Goal: Navigation & Orientation: Find specific page/section

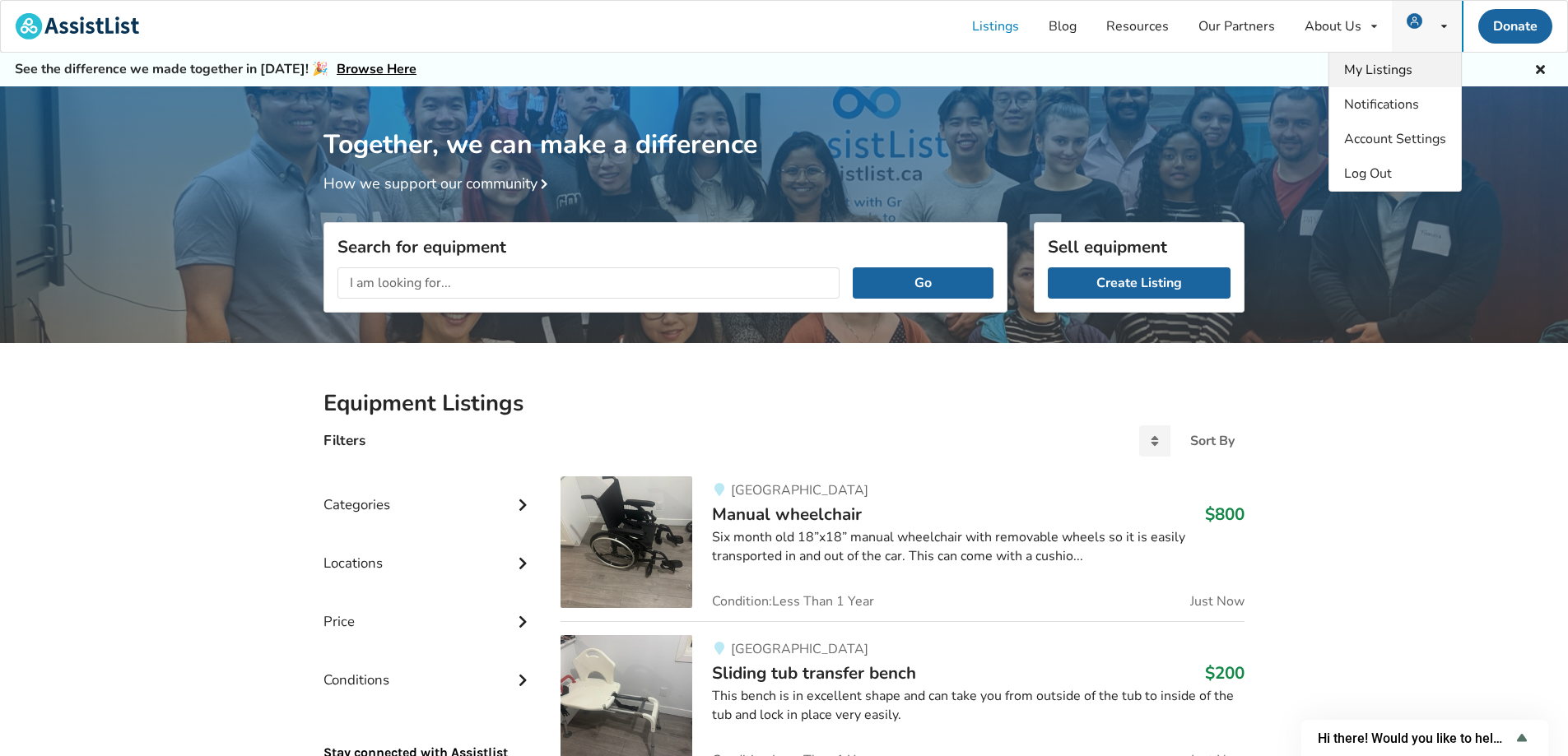
click at [1400, 68] on span "My Listings" at bounding box center [1379, 70] width 69 height 18
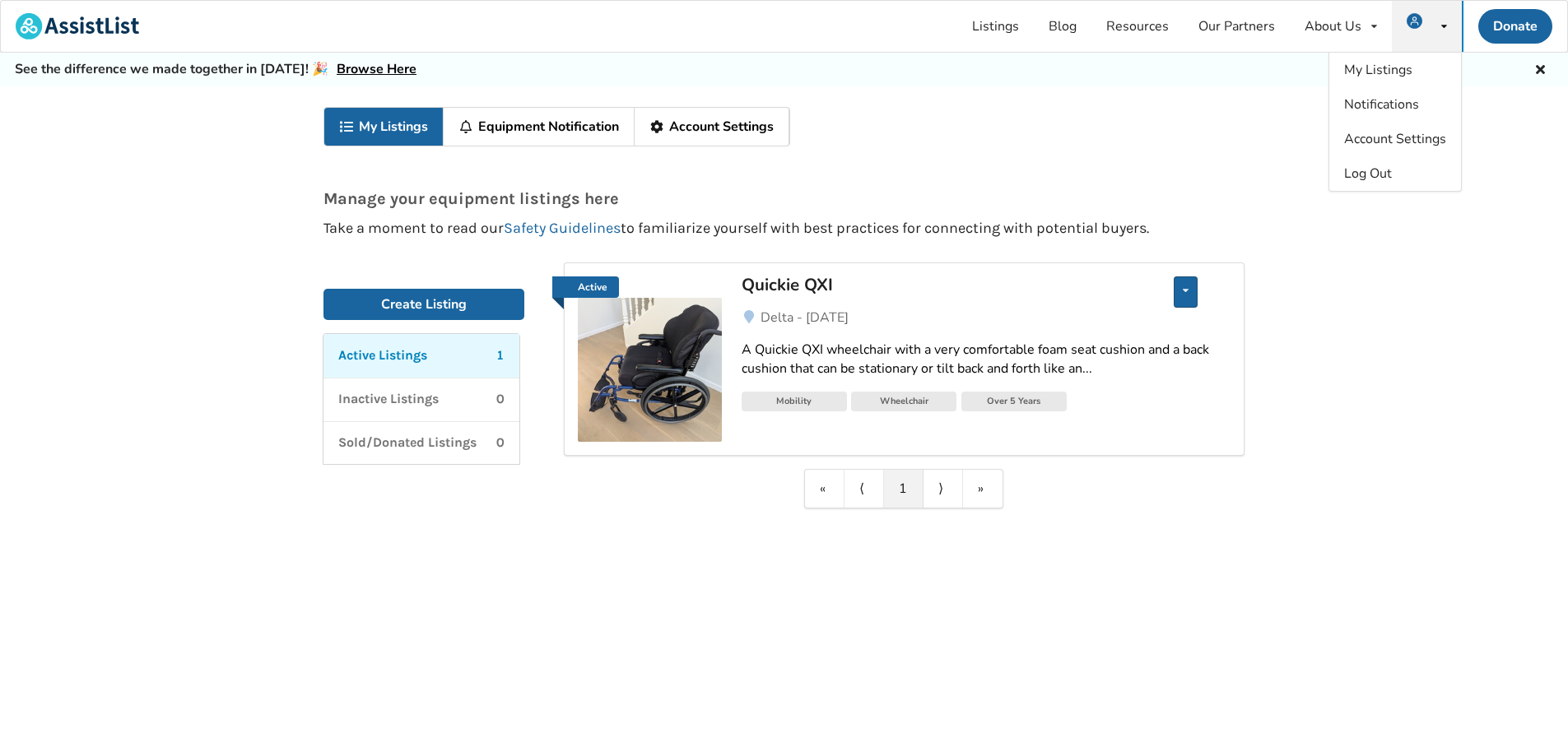
click at [1180, 296] on div "Edit listing Renew listing Mark as Sold Delete listing" at bounding box center [1186, 292] width 24 height 31
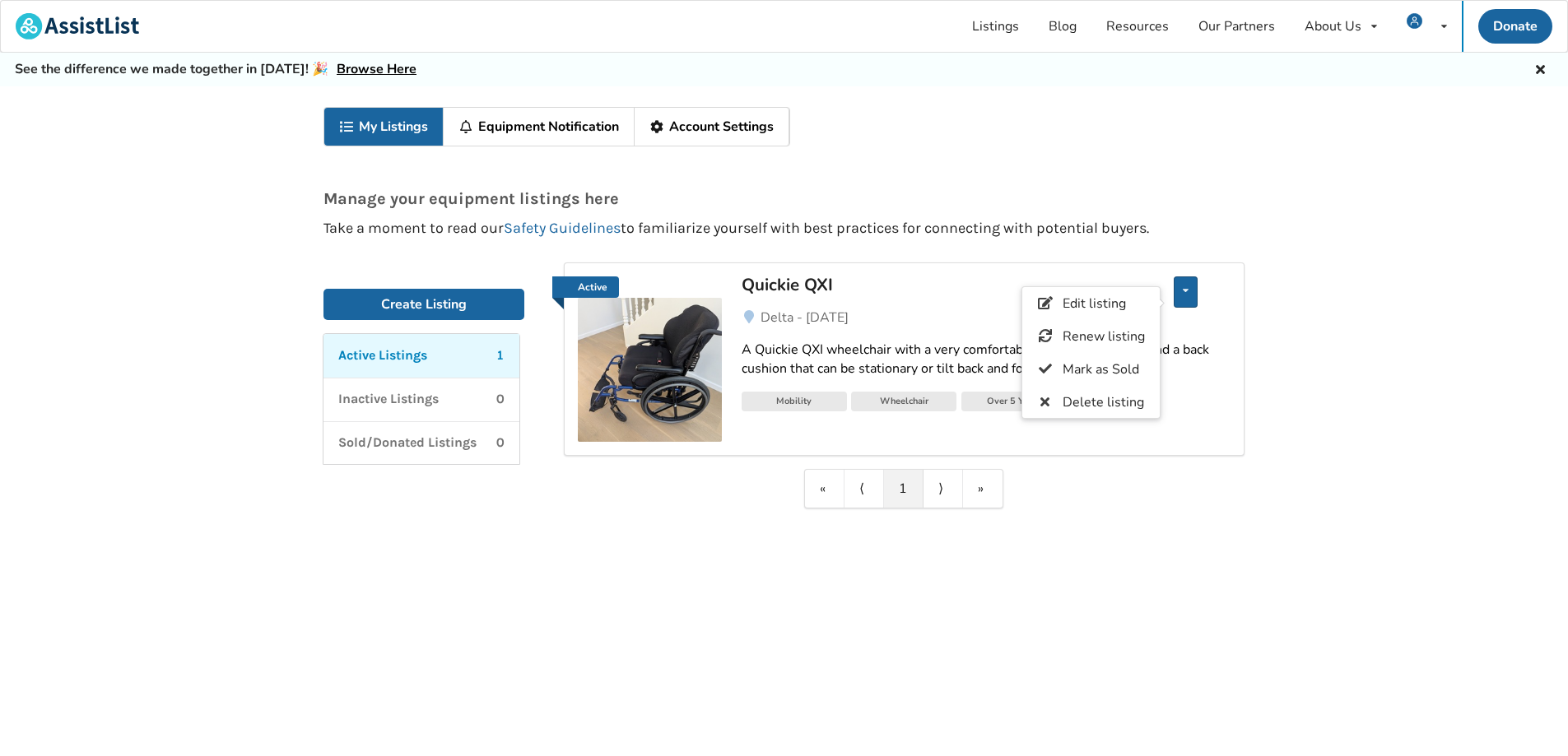
click at [1180, 296] on div "Edit listing Renew listing Mark as Sold Delete listing" at bounding box center [1186, 292] width 24 height 31
click at [1181, 284] on div "Edit listing Renew listing Mark as Sold Delete listing" at bounding box center [1186, 292] width 24 height 31
click at [1052, 363] on div "A Quickie QXI wheelchair with a very comfortable foam seat cushion and a back c…" at bounding box center [985, 360] width 489 height 38
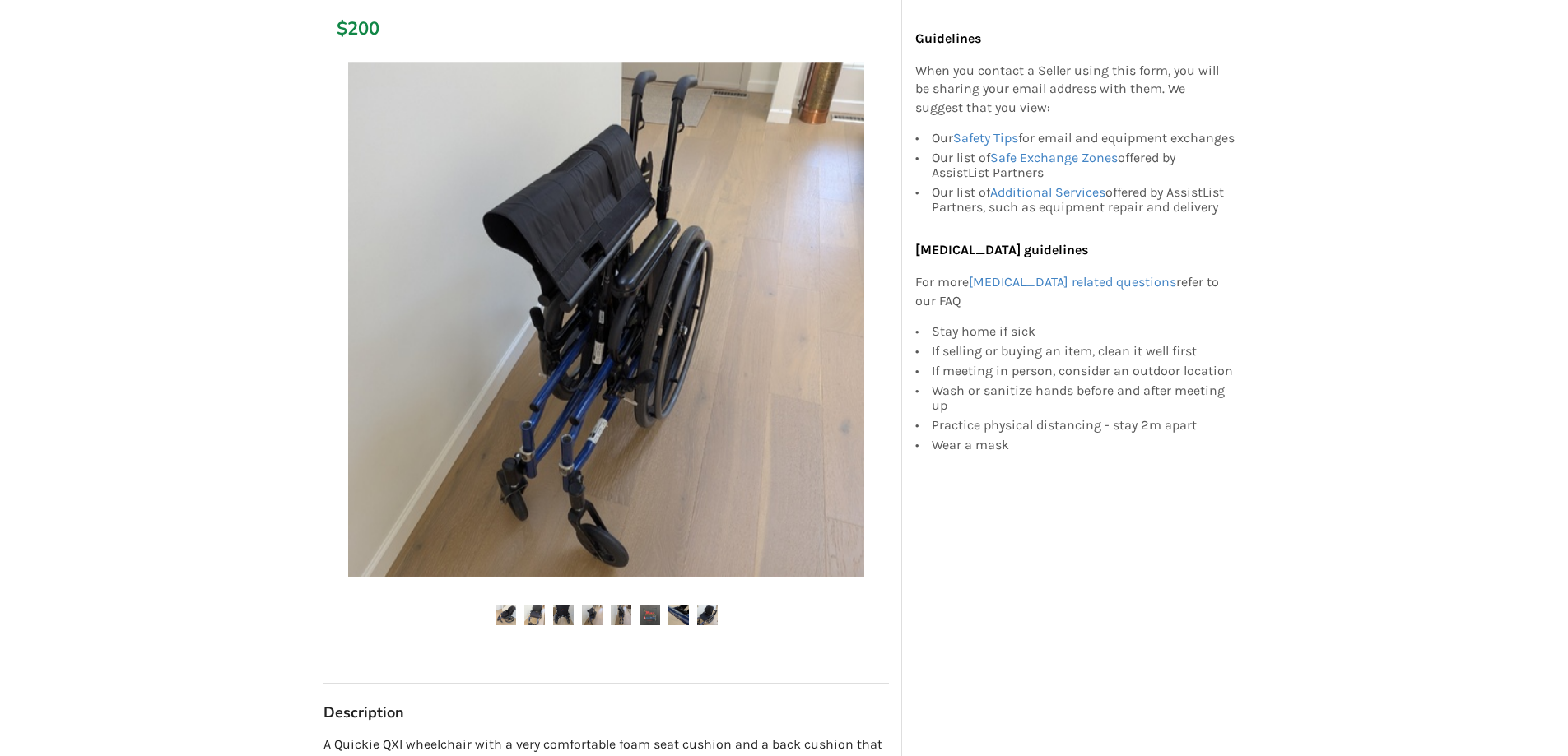
scroll to position [247, 0]
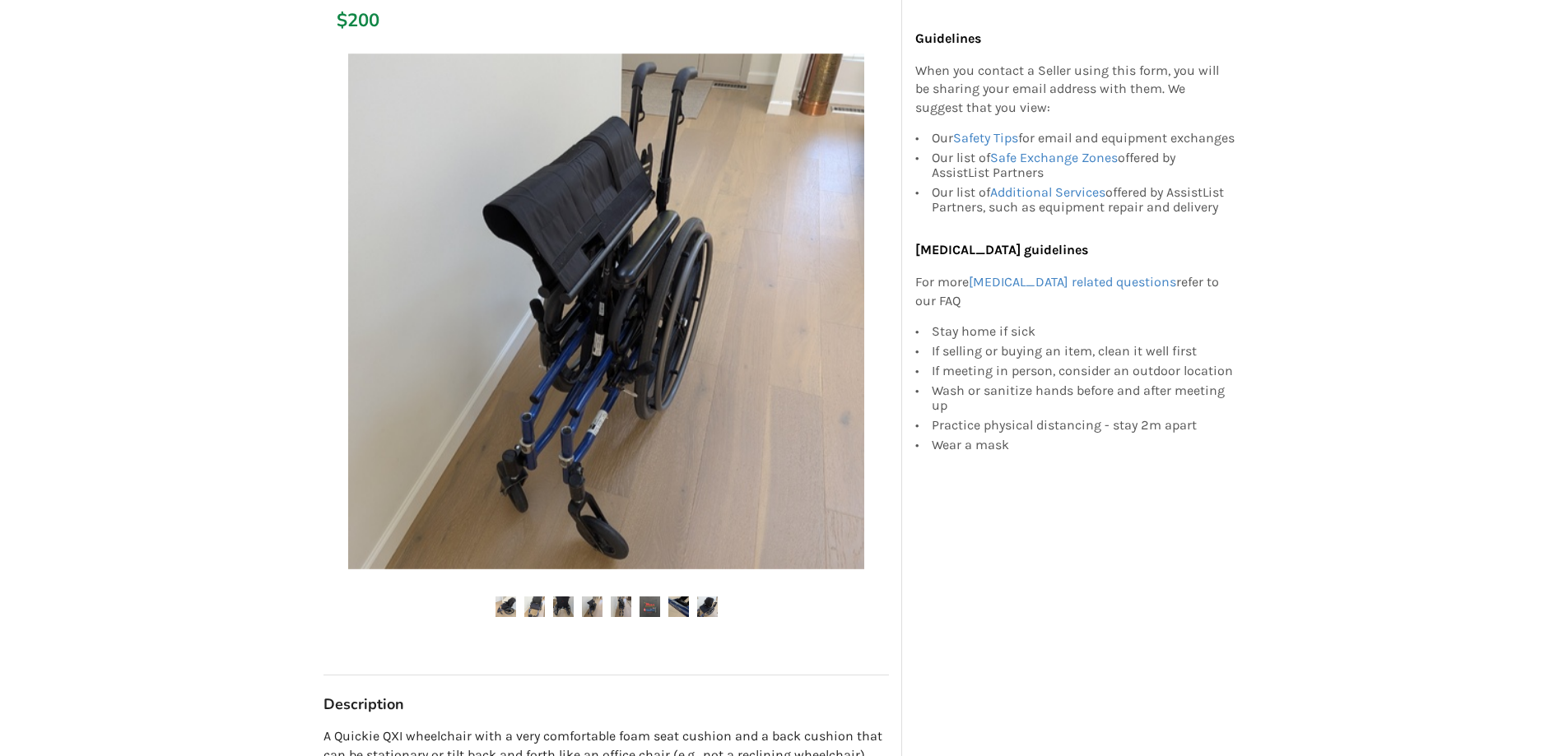
click at [713, 610] on img at bounding box center [707, 607] width 21 height 21
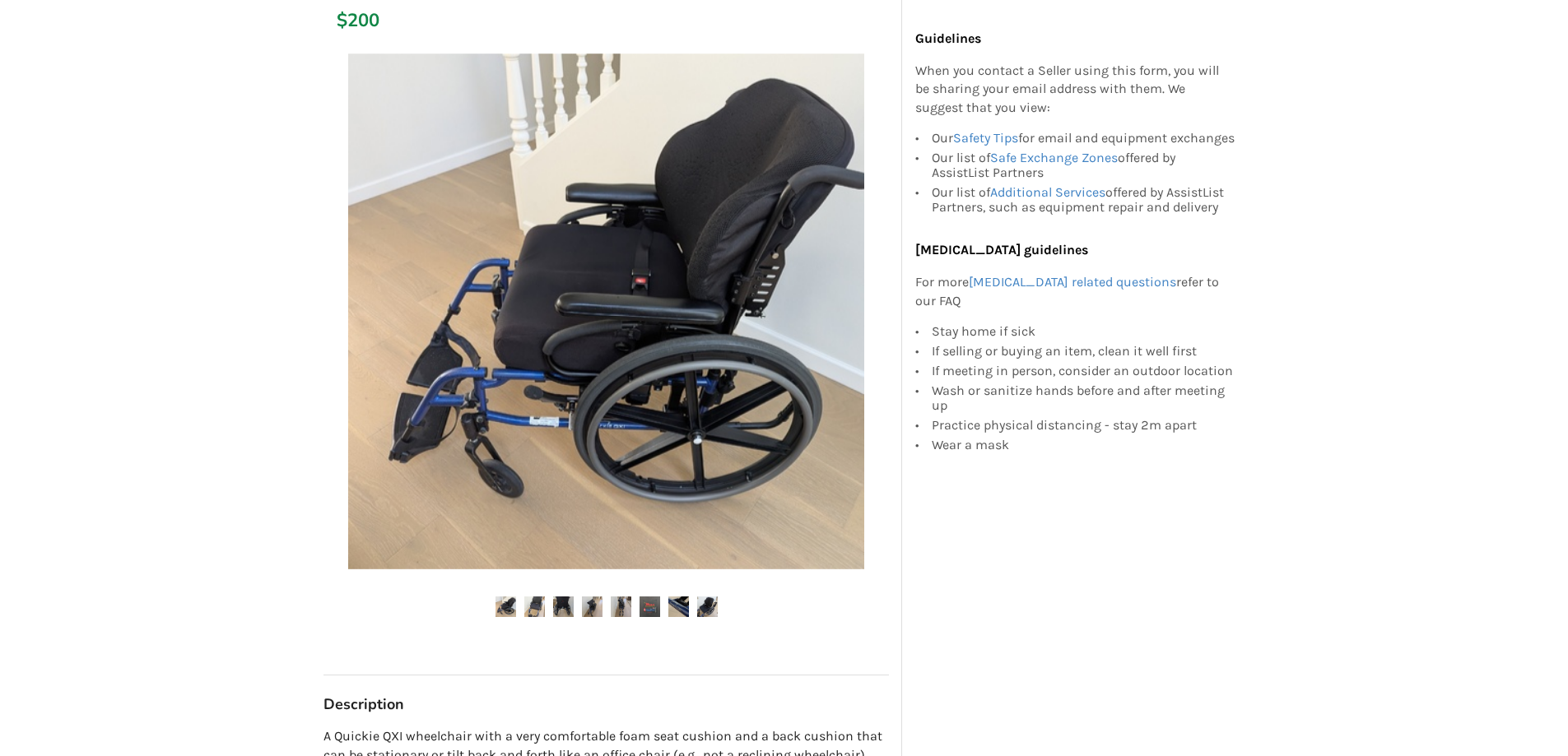
click at [712, 610] on img at bounding box center [707, 607] width 21 height 21
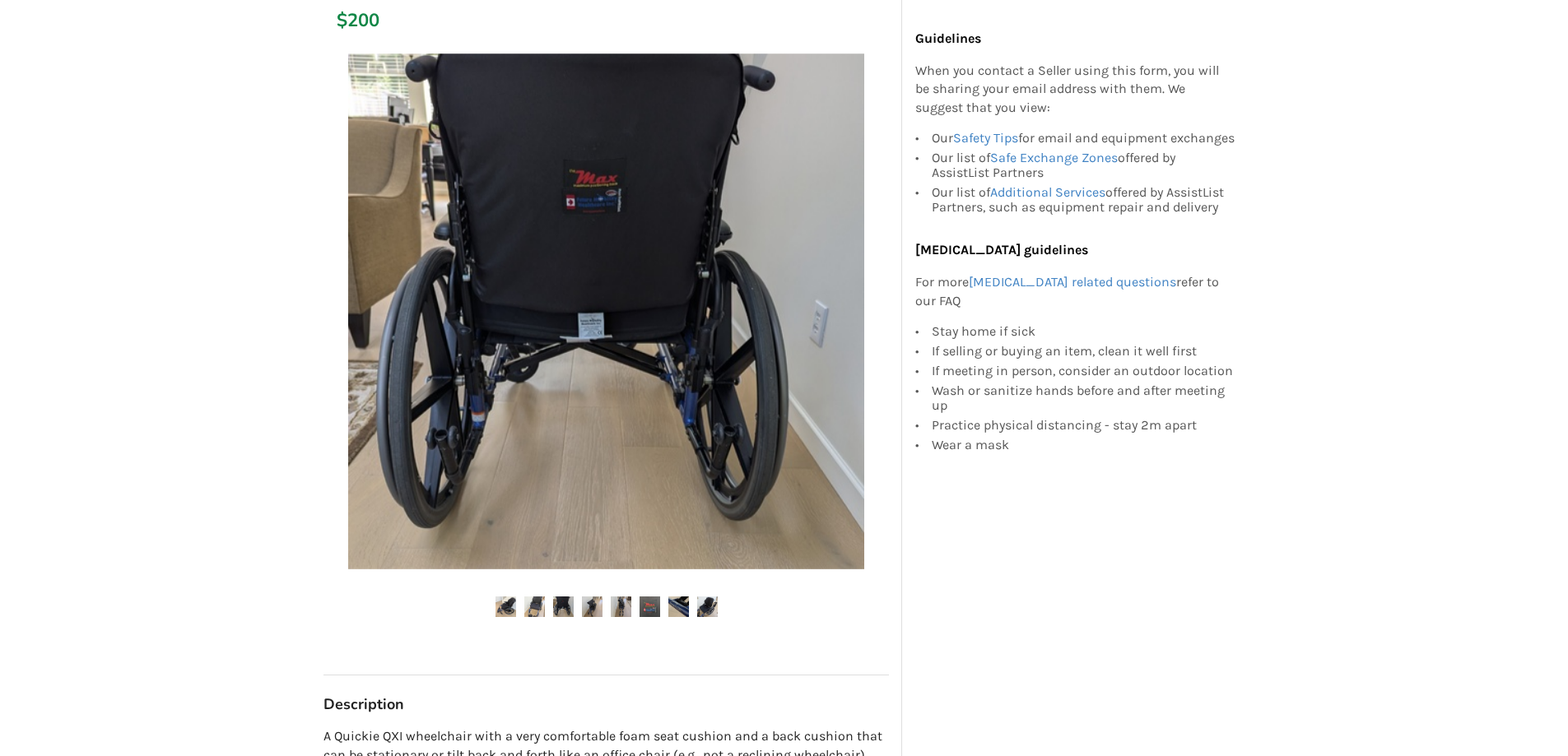
click at [678, 607] on img at bounding box center [679, 607] width 21 height 21
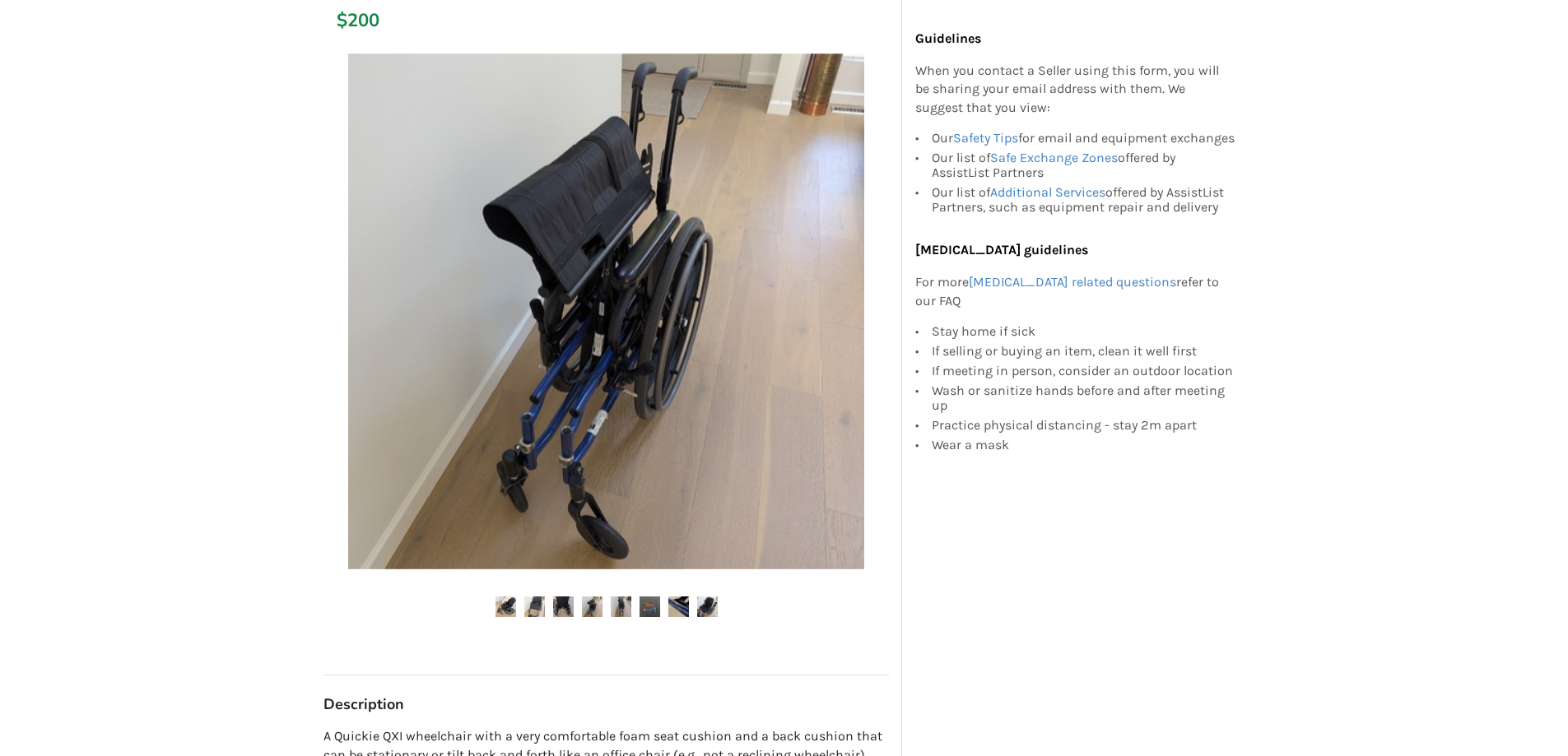
click at [645, 600] on img at bounding box center [650, 607] width 21 height 21
click at [616, 595] on div at bounding box center [607, 347] width 565 height 603
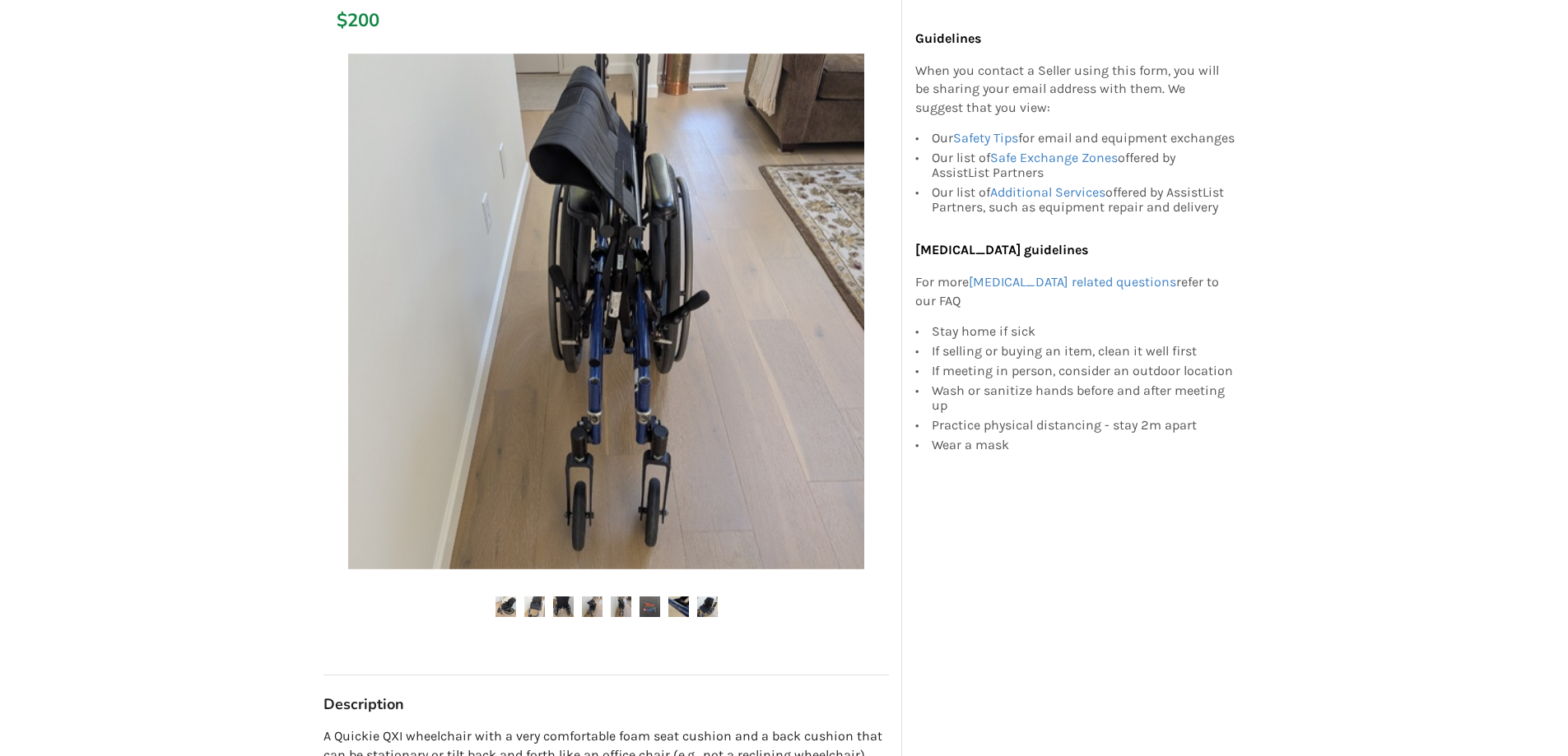
click at [621, 607] on img at bounding box center [621, 607] width 21 height 21
click at [589, 606] on img at bounding box center [592, 607] width 21 height 21
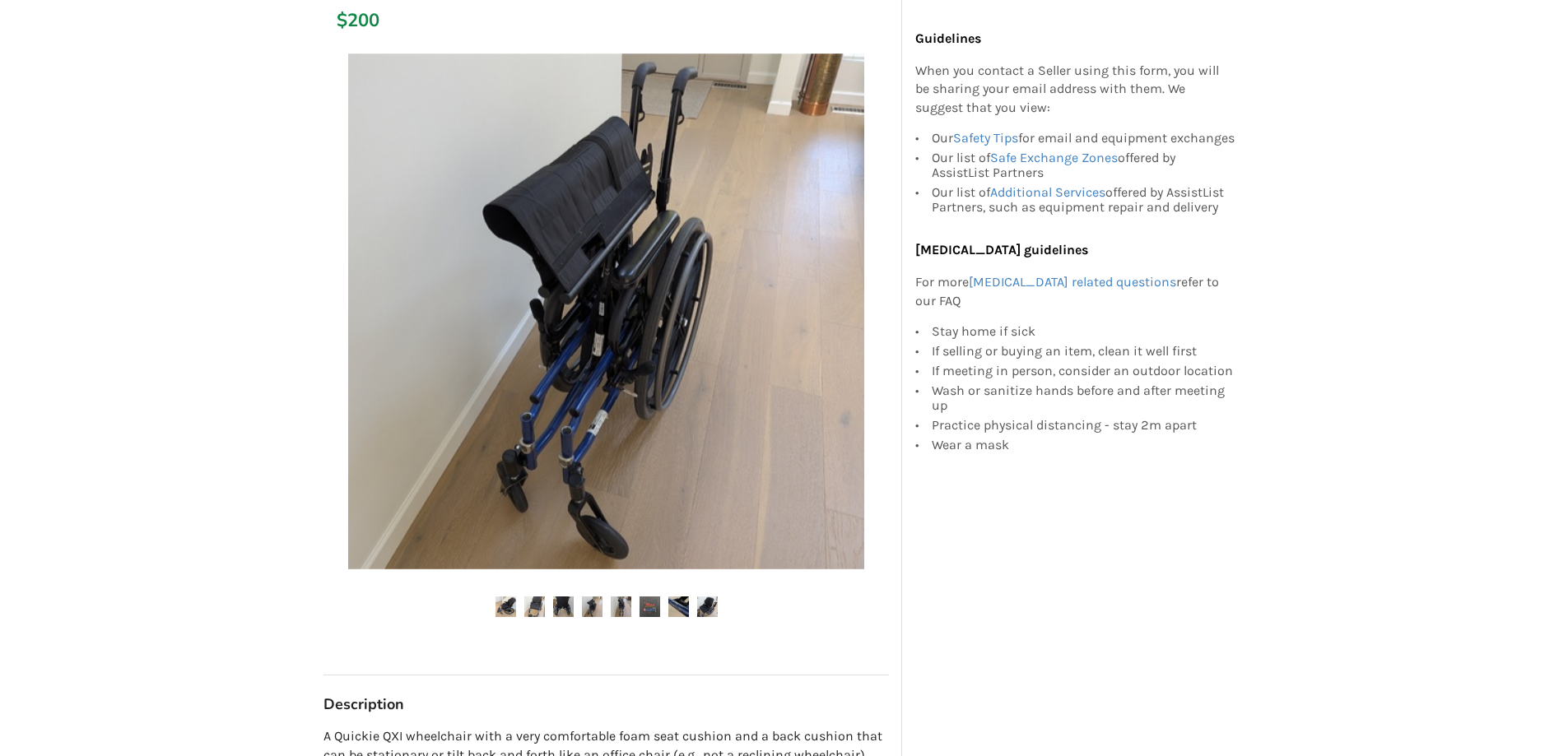
click at [564, 606] on img at bounding box center [564, 607] width 21 height 21
click at [538, 612] on img at bounding box center [534, 607] width 21 height 21
click at [533, 606] on img at bounding box center [534, 607] width 21 height 21
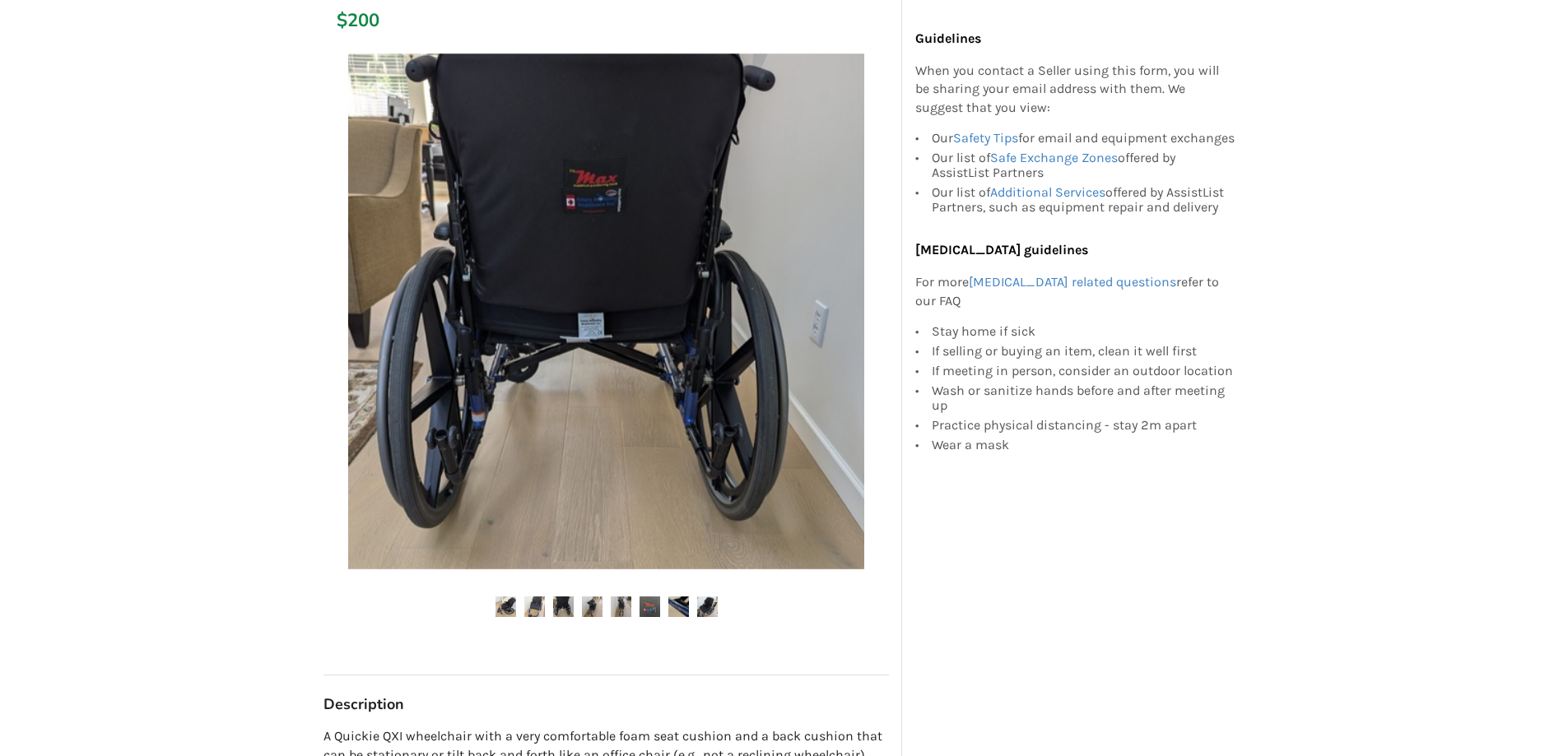
click at [510, 605] on img at bounding box center [506, 607] width 21 height 21
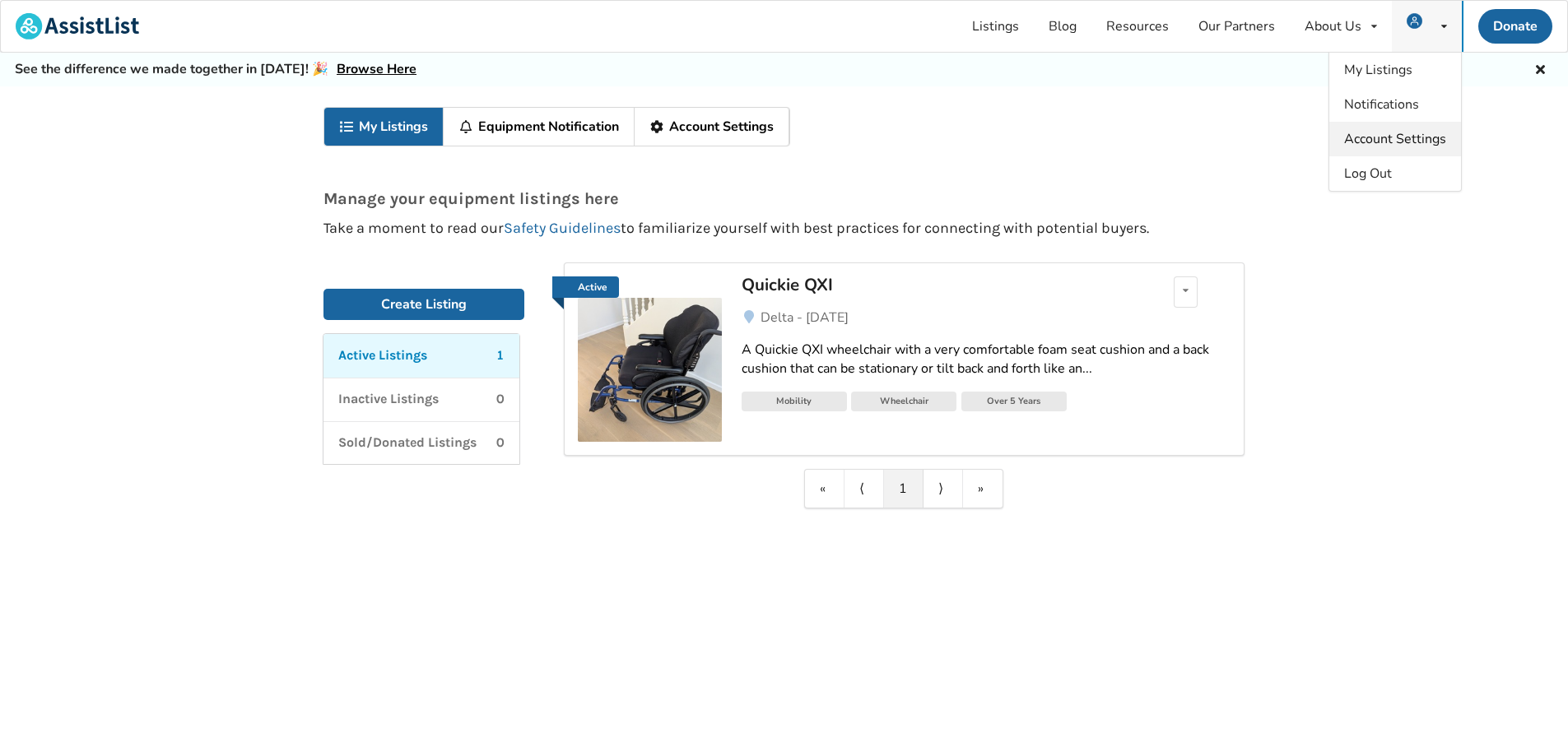
click at [1396, 137] on span "Account Settings" at bounding box center [1395, 138] width 102 height 18
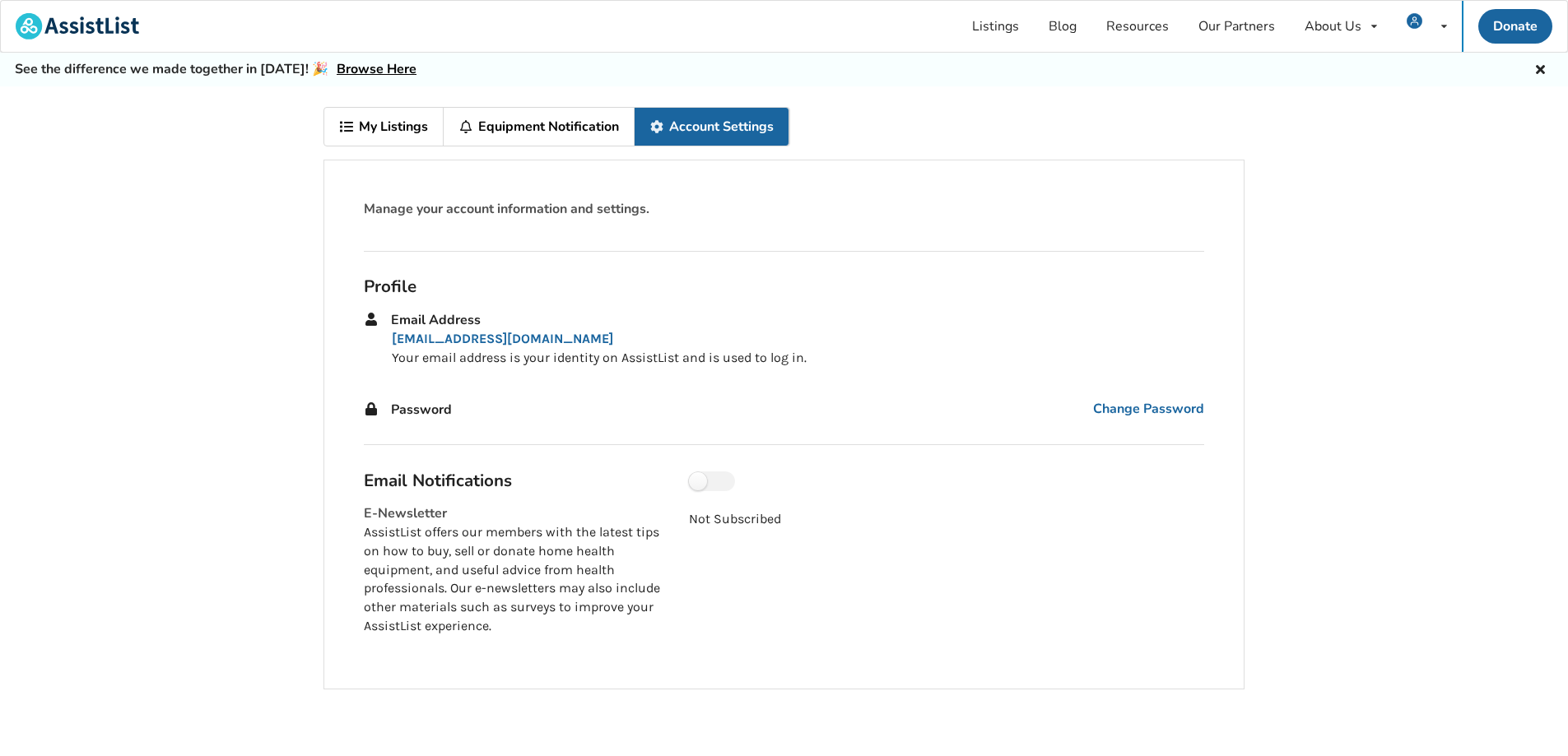
click at [398, 127] on link "My Listings" at bounding box center [383, 127] width 119 height 38
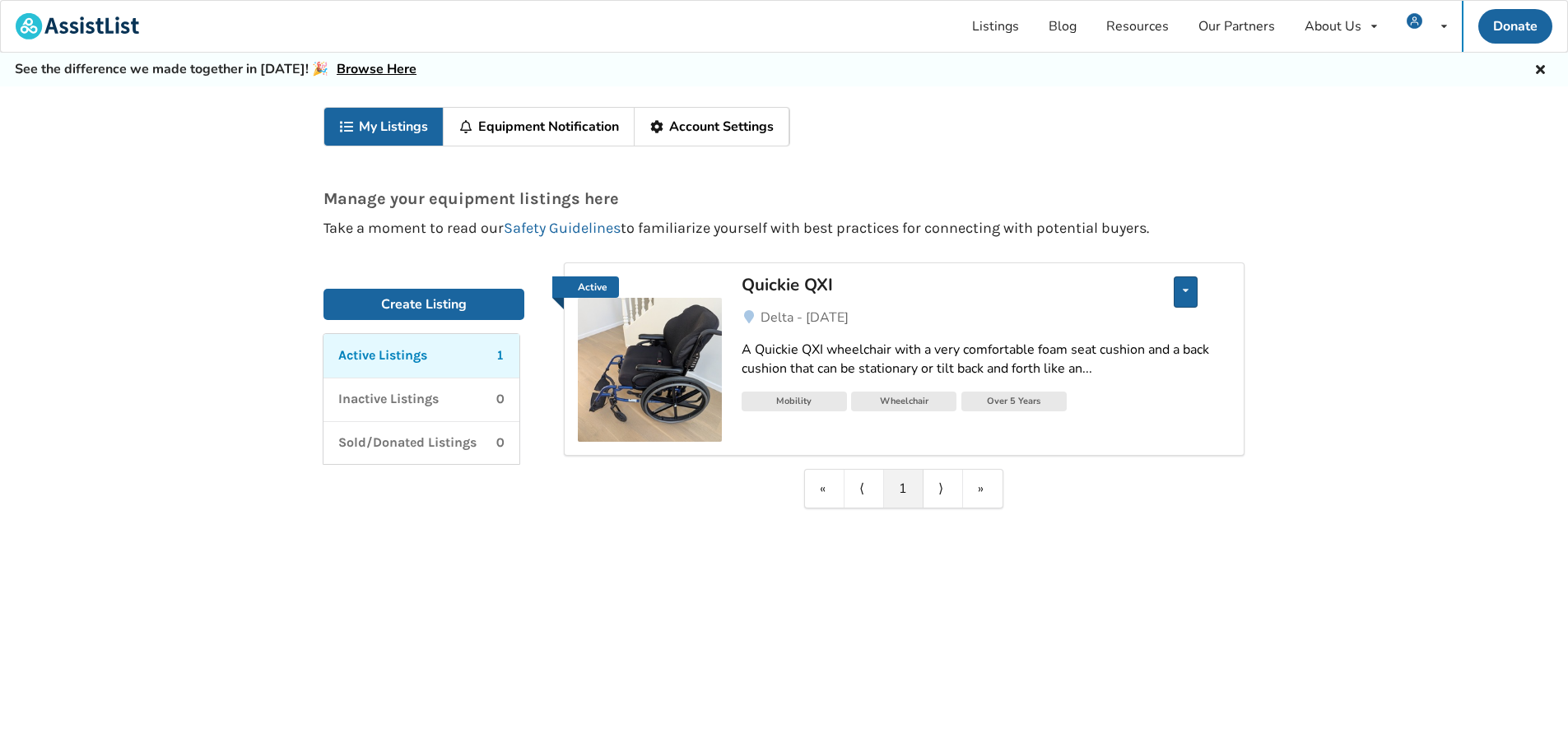
click at [1187, 290] on div "Edit listing Renew listing Mark as Sold Delete listing" at bounding box center [1186, 292] width 24 height 31
click at [1187, 290] on icon at bounding box center [1186, 290] width 6 height 9
click at [772, 283] on div "Quickie QXI" at bounding box center [933, 284] width 384 height 21
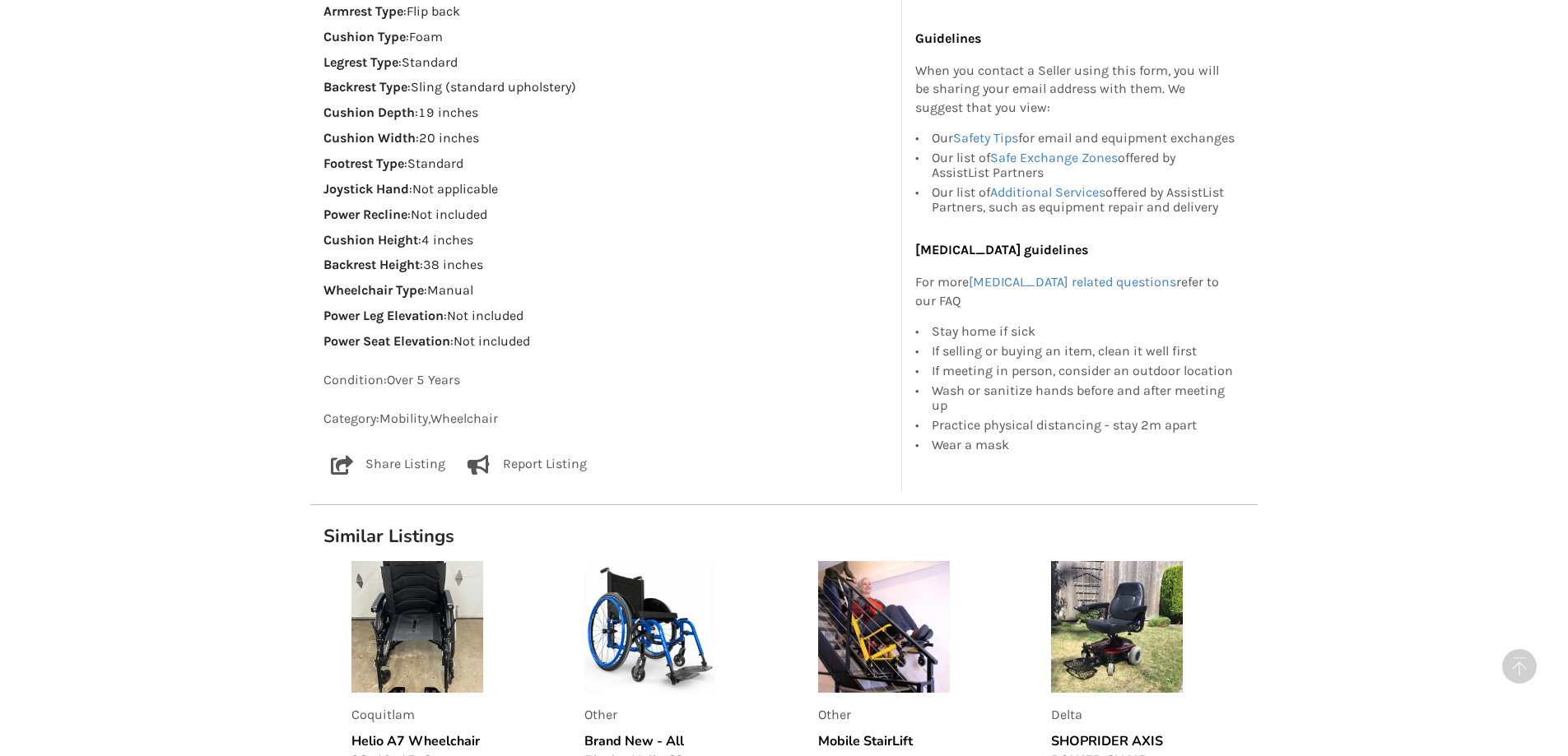
scroll to position [1646, 0]
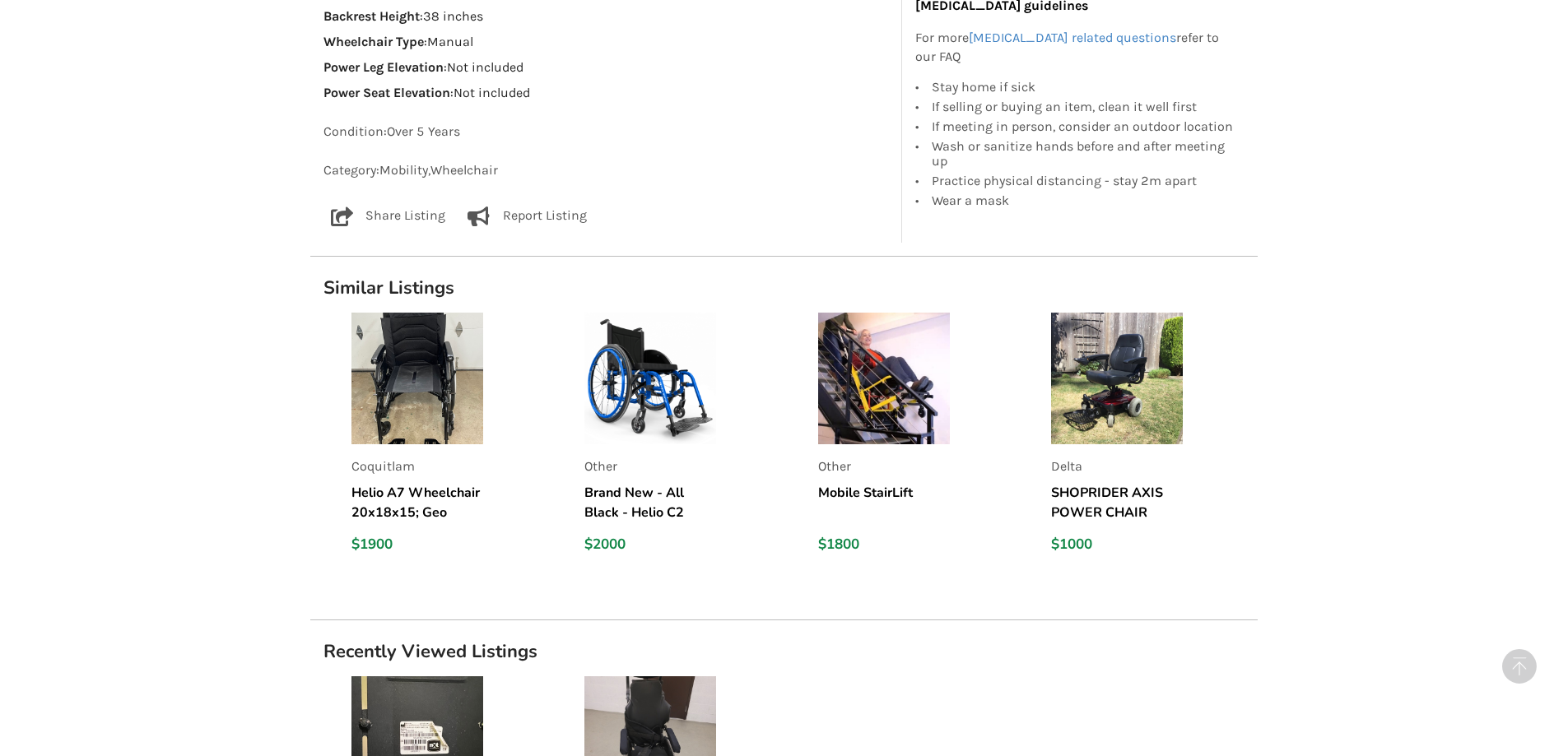
click at [417, 371] on img at bounding box center [417, 378] width 131 height 131
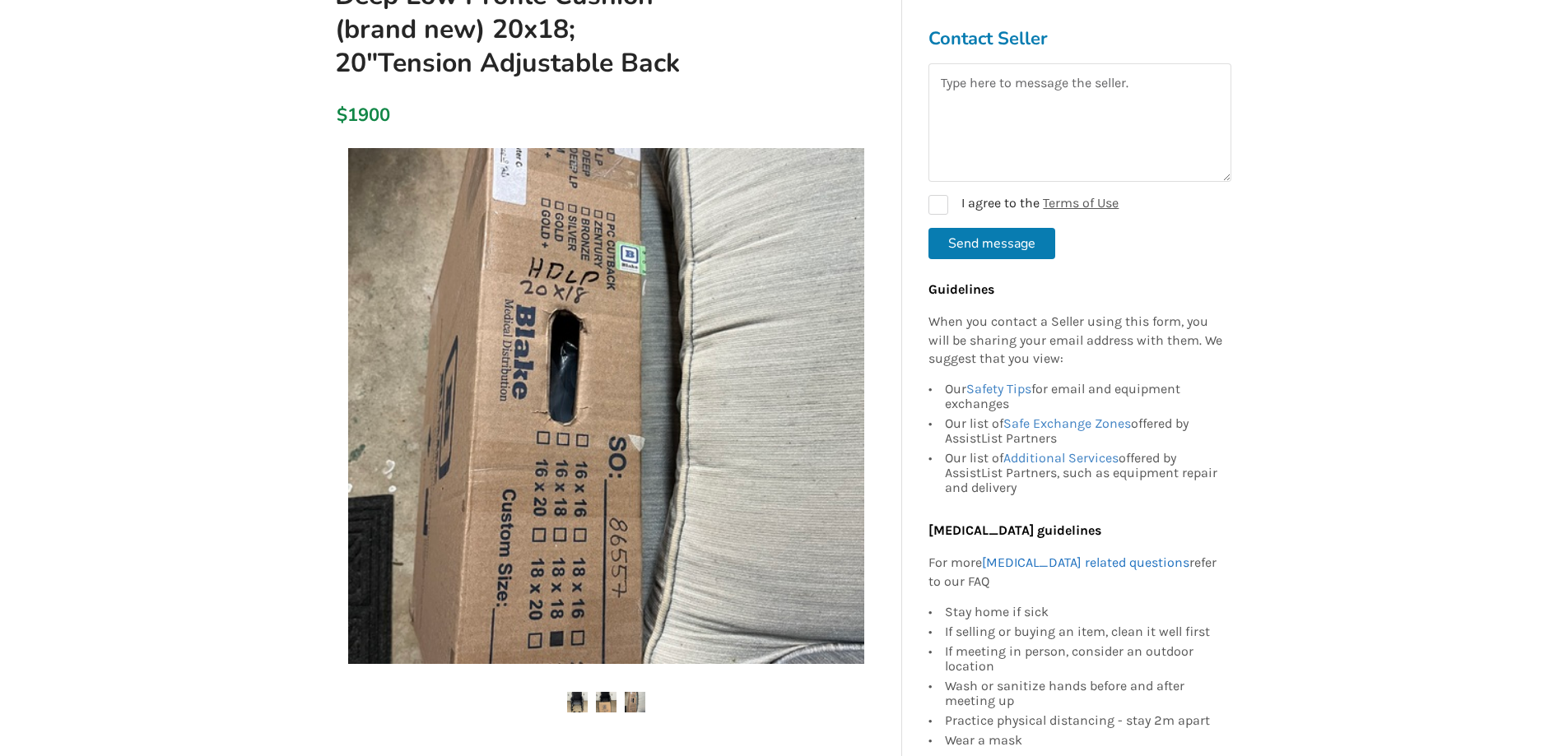
scroll to position [329, 0]
